Goal: Transaction & Acquisition: Register for event/course

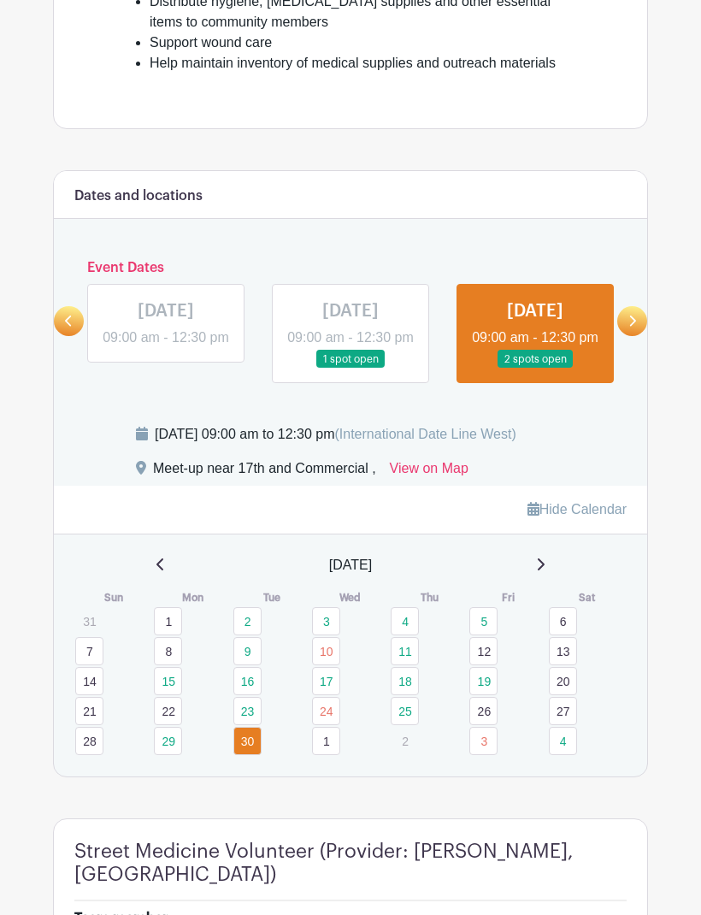
scroll to position [639, 0]
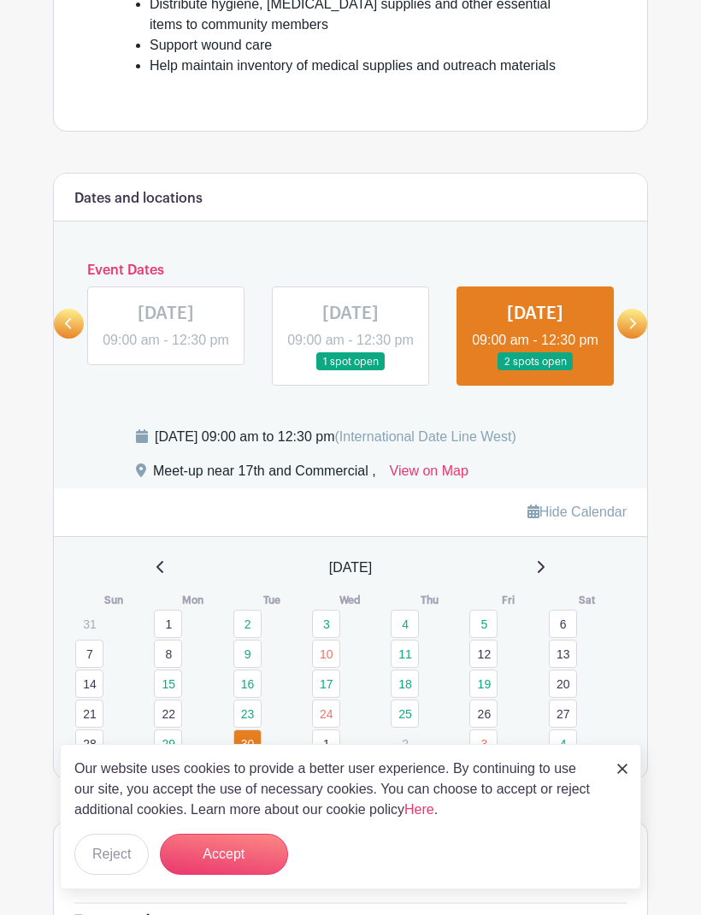
click at [633, 330] on icon at bounding box center [632, 323] width 8 height 13
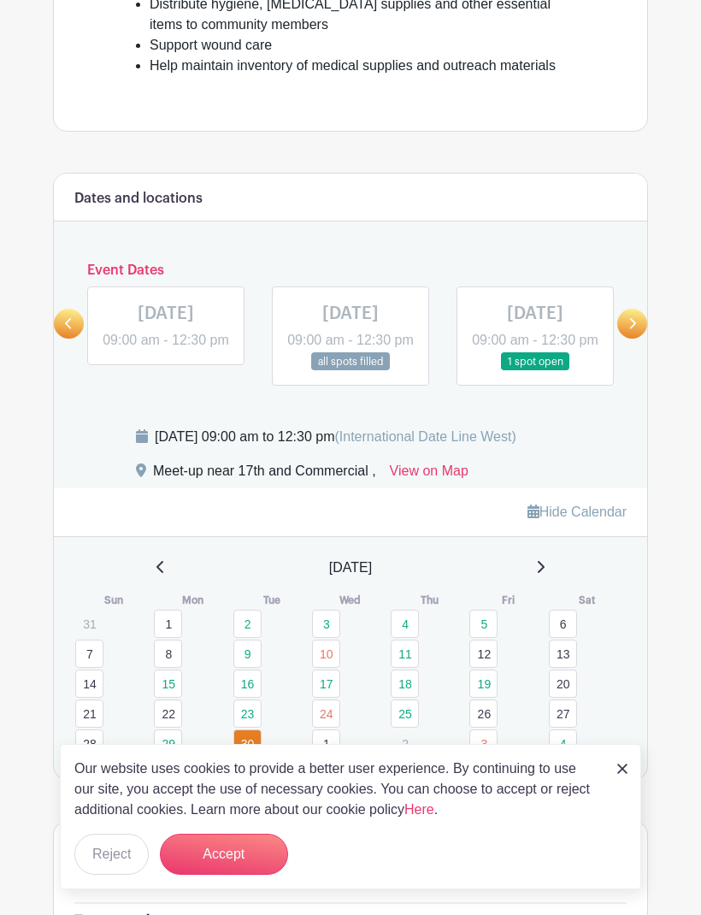
click at [630, 339] on link at bounding box center [632, 324] width 30 height 30
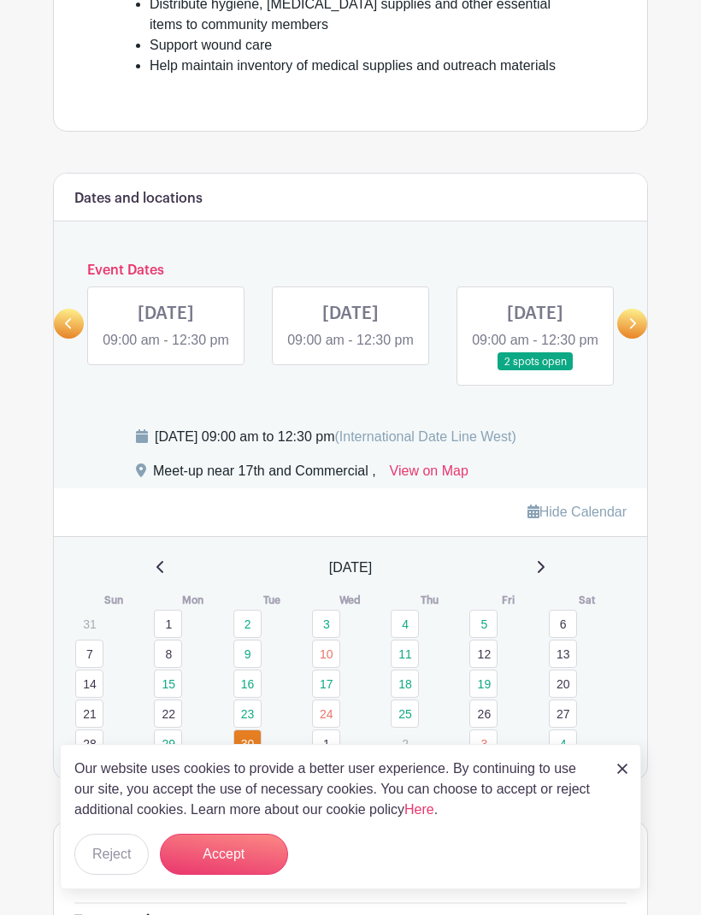
click at [628, 330] on icon at bounding box center [632, 323] width 8 height 13
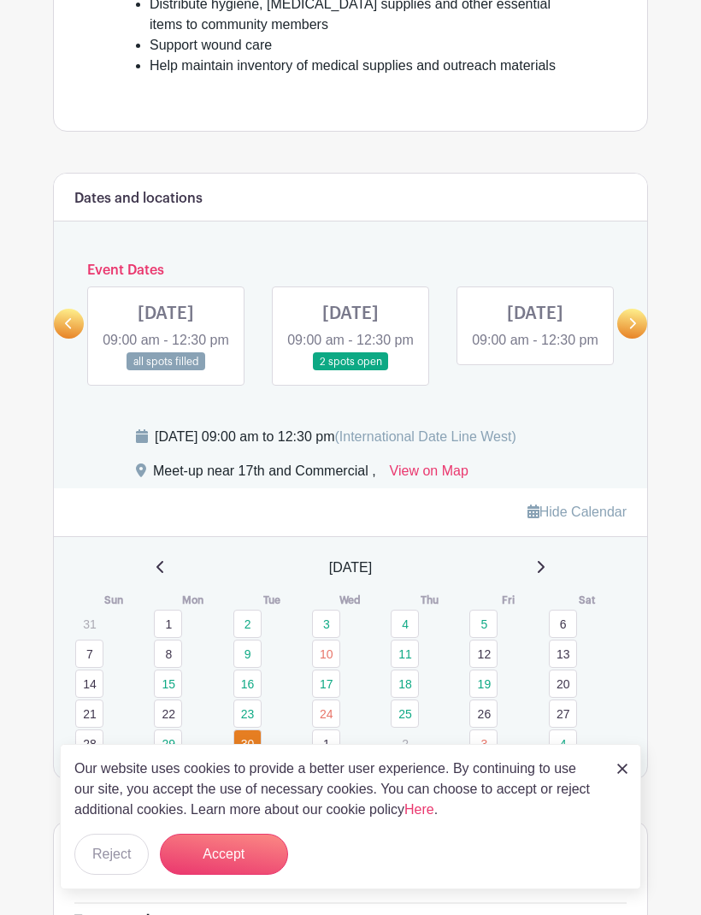
click at [350, 371] on link at bounding box center [350, 371] width 0 height 0
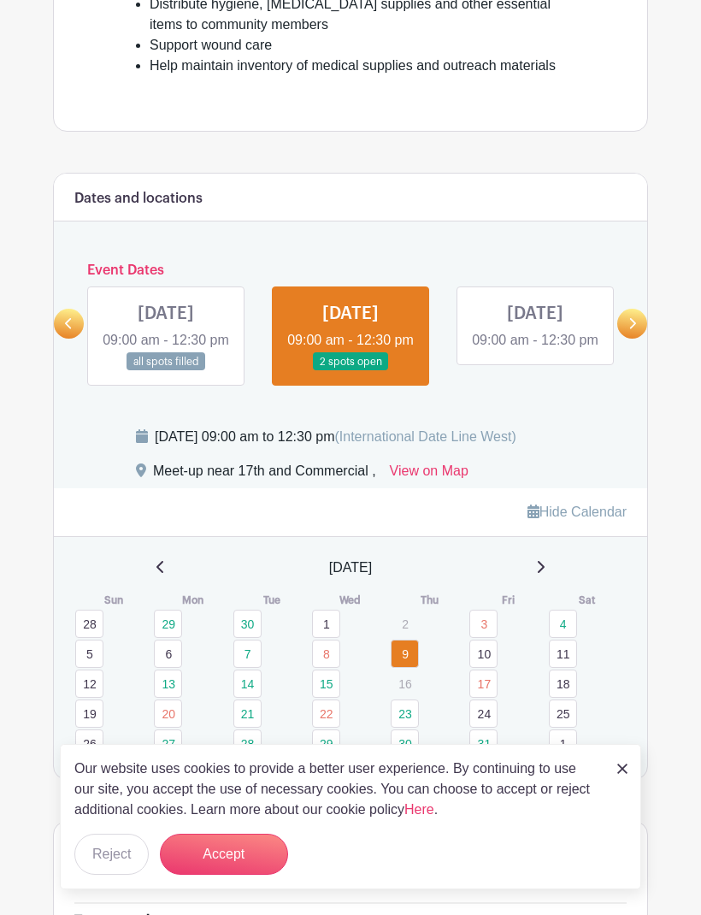
click at [624, 774] on img at bounding box center [622, 768] width 10 height 10
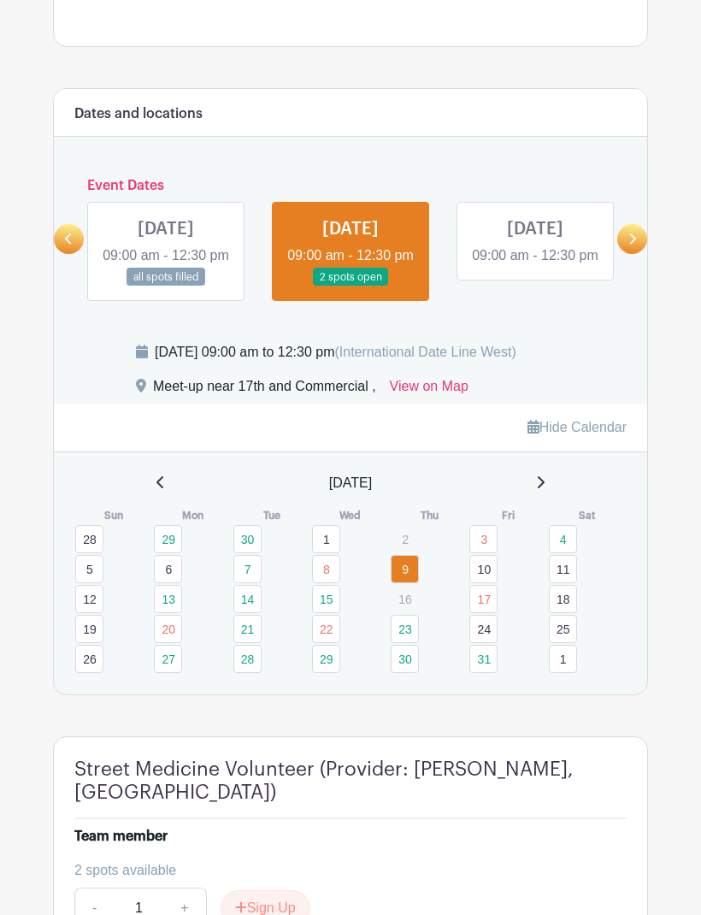
scroll to position [666, 0]
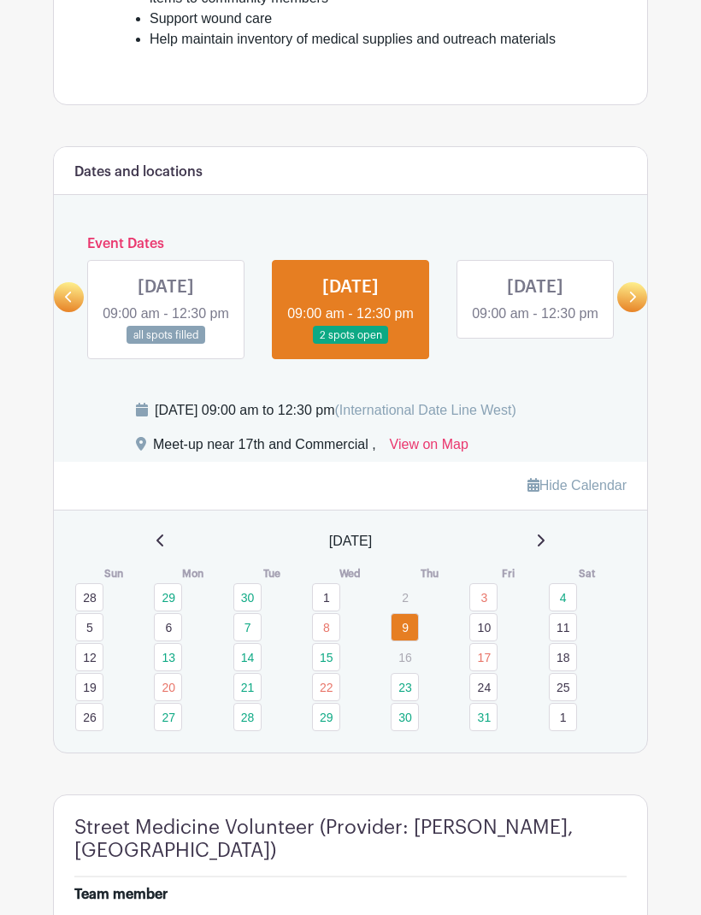
click at [628, 303] on icon at bounding box center [632, 297] width 8 height 13
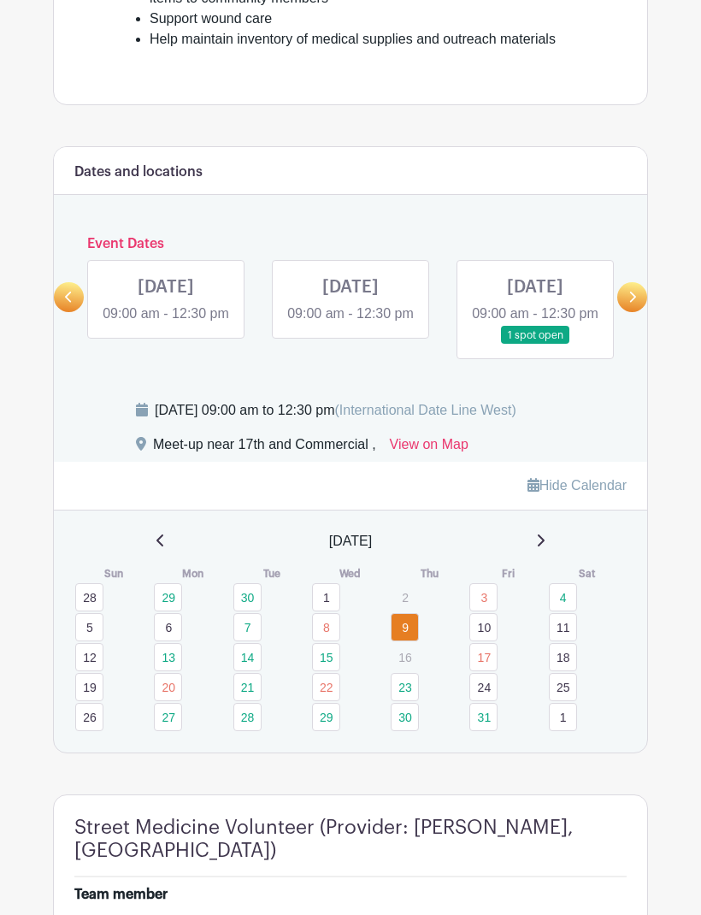
click at [535, 345] on link at bounding box center [535, 345] width 0 height 0
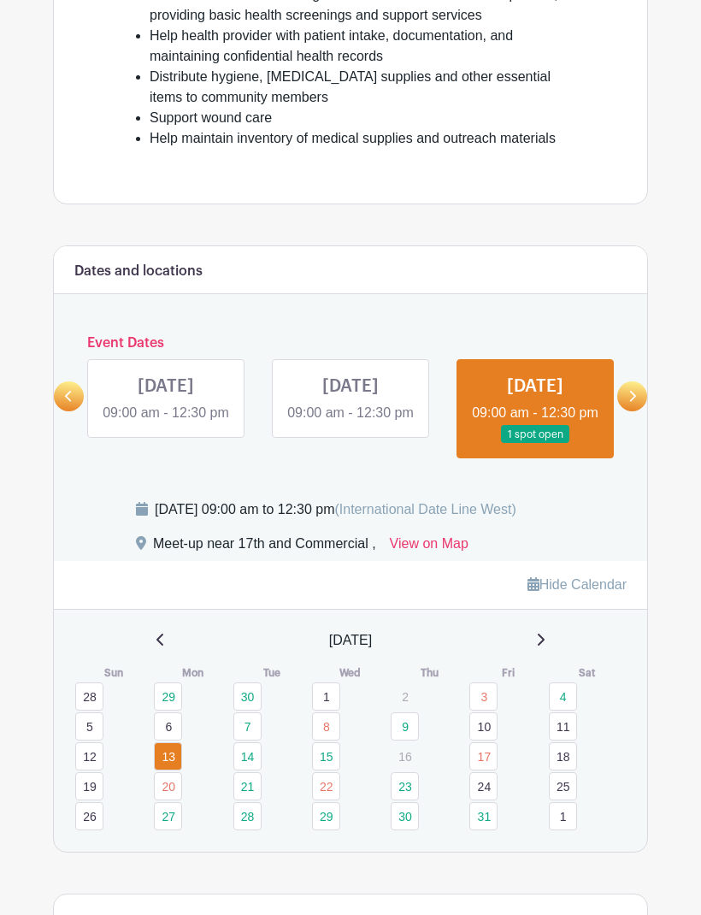
scroll to position [557, 0]
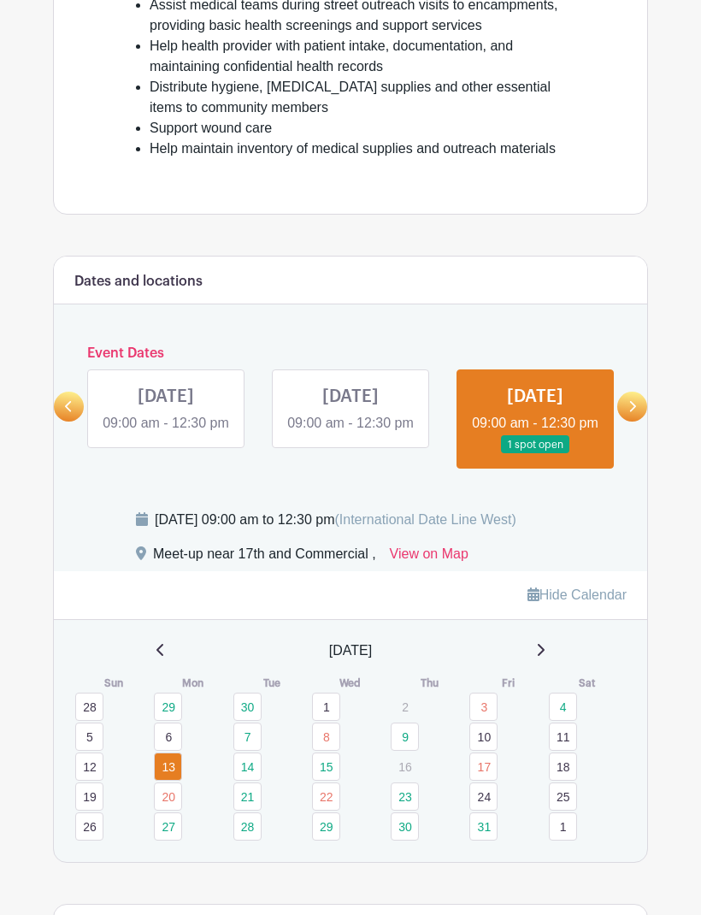
click at [638, 421] on link at bounding box center [632, 407] width 30 height 30
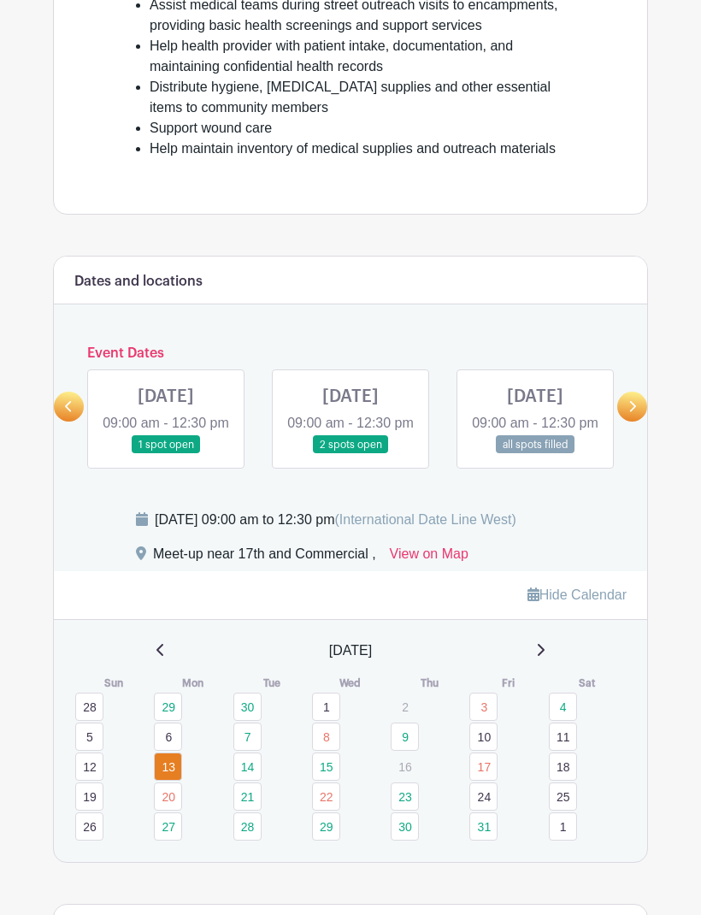
click at [66, 421] on link at bounding box center [69, 407] width 30 height 30
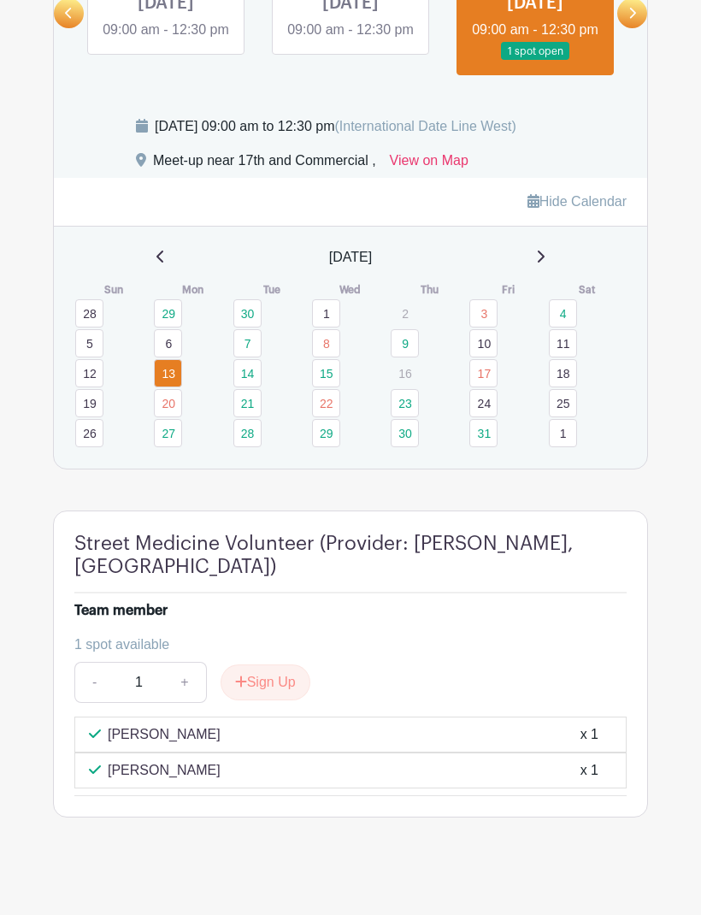
click at [275, 701] on button "Sign Up" at bounding box center [266, 683] width 90 height 36
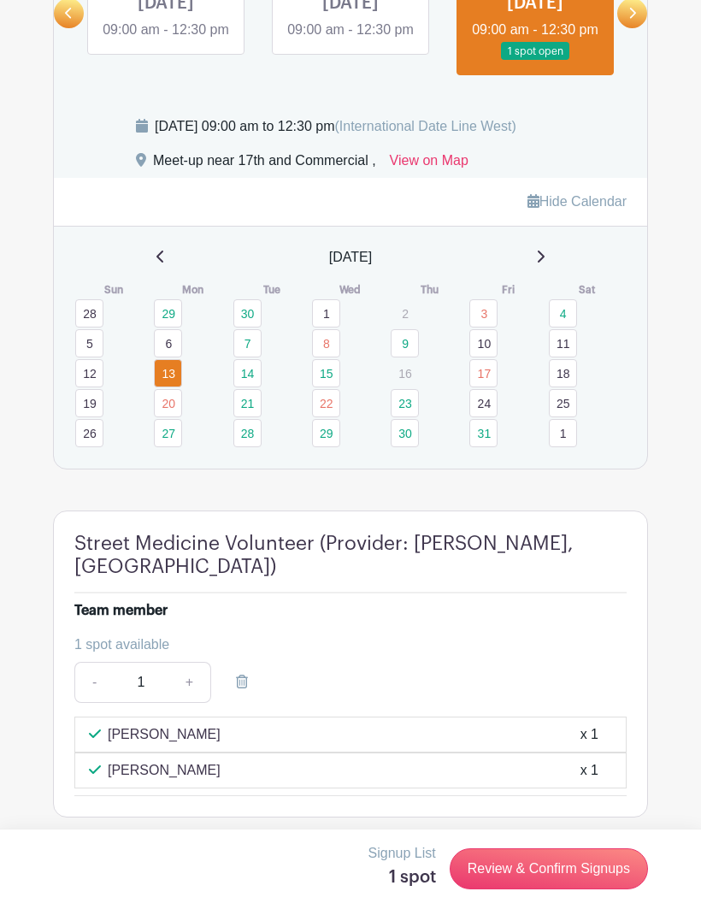
click at [575, 890] on link "Review & Confirm Signups" at bounding box center [549, 869] width 198 height 41
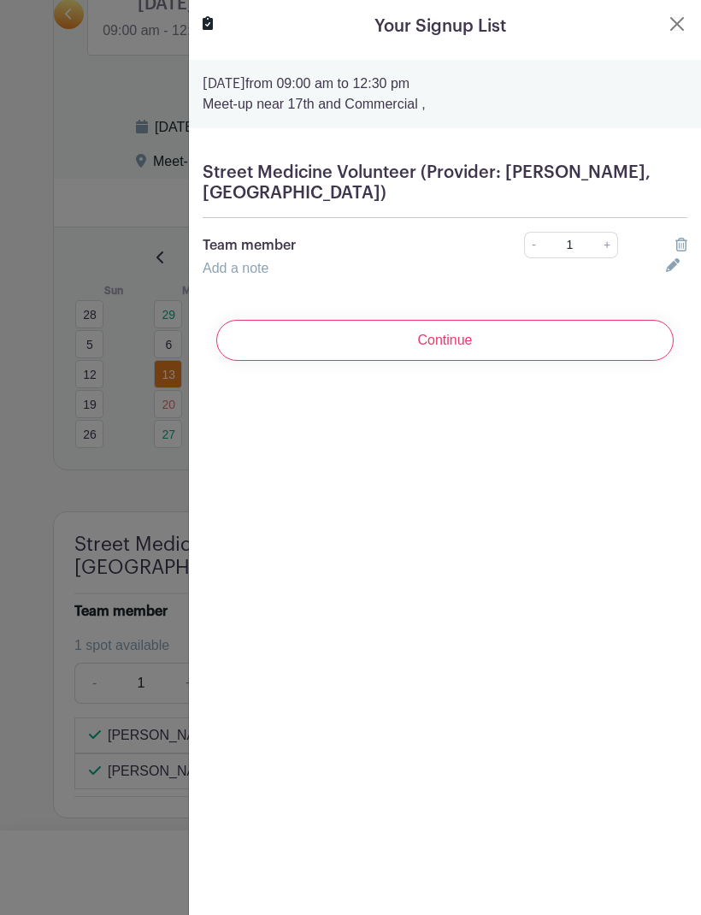
click at [558, 340] on input "Continue" at bounding box center [444, 340] width 457 height 41
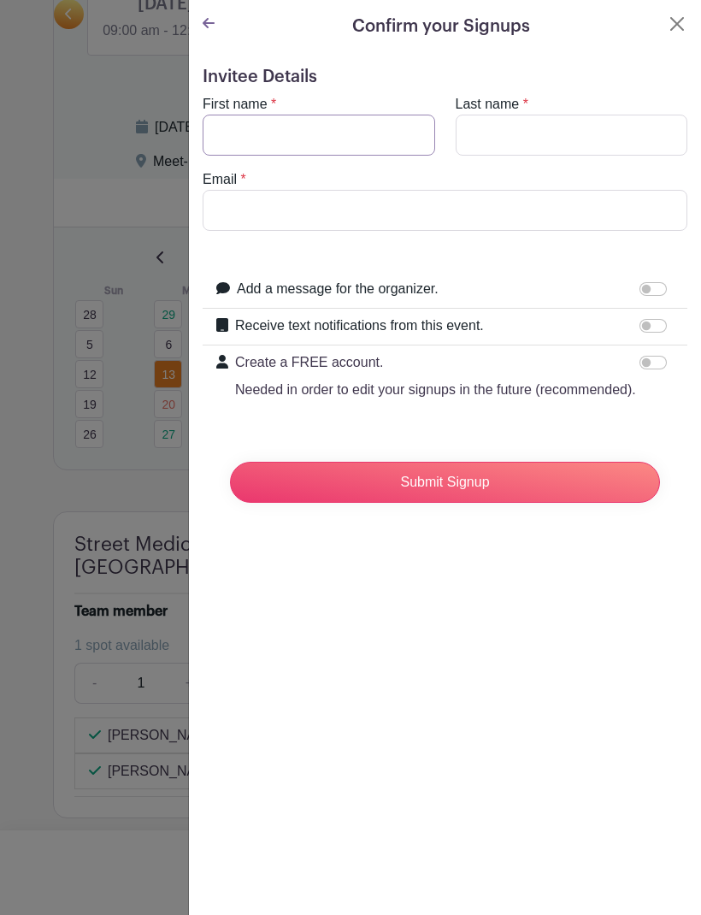
click at [362, 133] on input "First name" at bounding box center [319, 135] width 233 height 41
type input "[PERSON_NAME]"
type input "[EMAIL_ADDRESS][DOMAIN_NAME]"
click at [553, 474] on input "Submit Signup" at bounding box center [445, 482] width 430 height 41
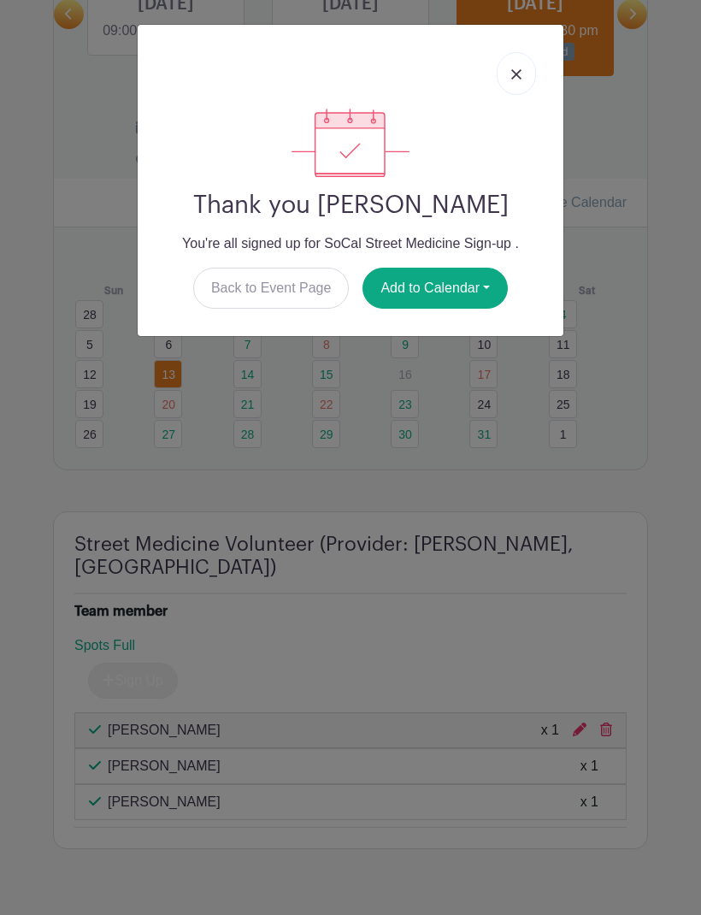
click at [506, 84] on link at bounding box center [516, 73] width 39 height 43
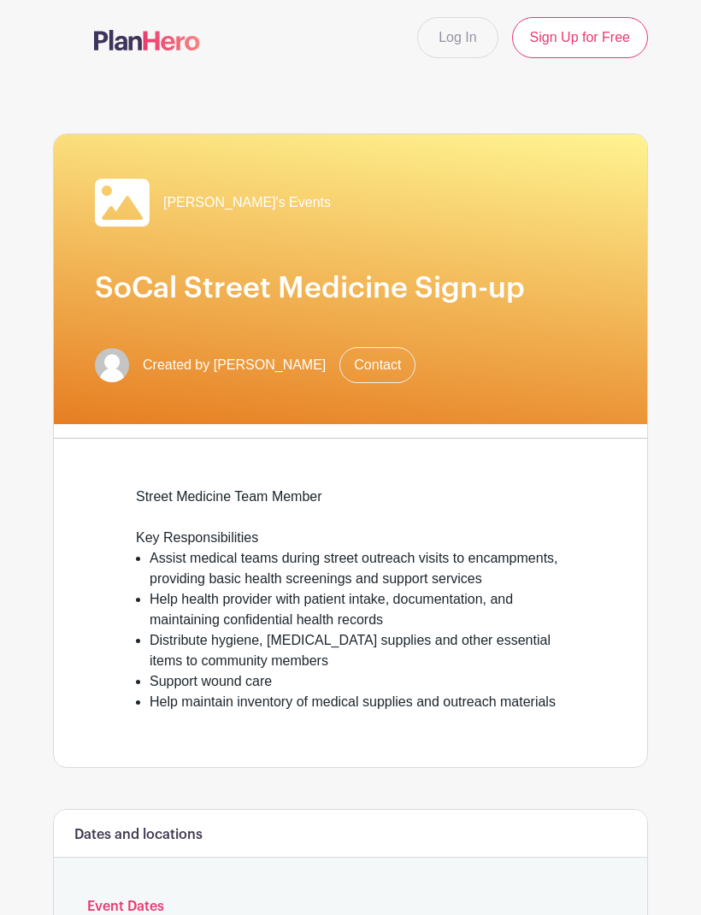
scroll to position [0, 0]
